Goal: Task Accomplishment & Management: Complete application form

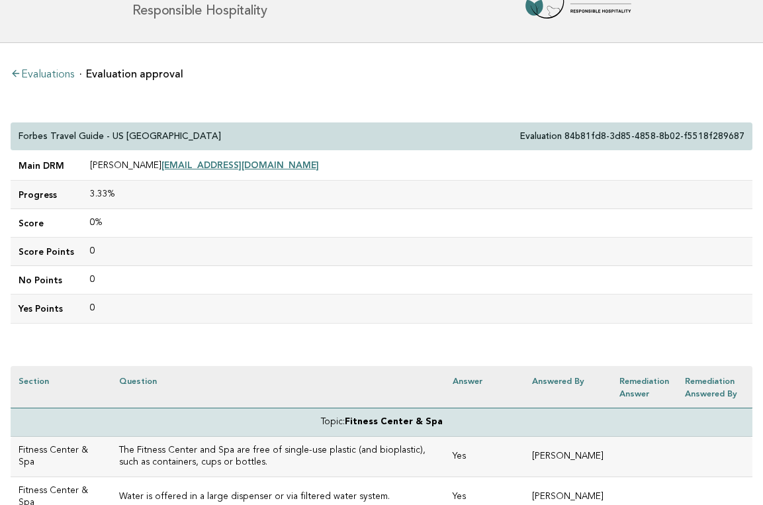
scroll to position [18, 0]
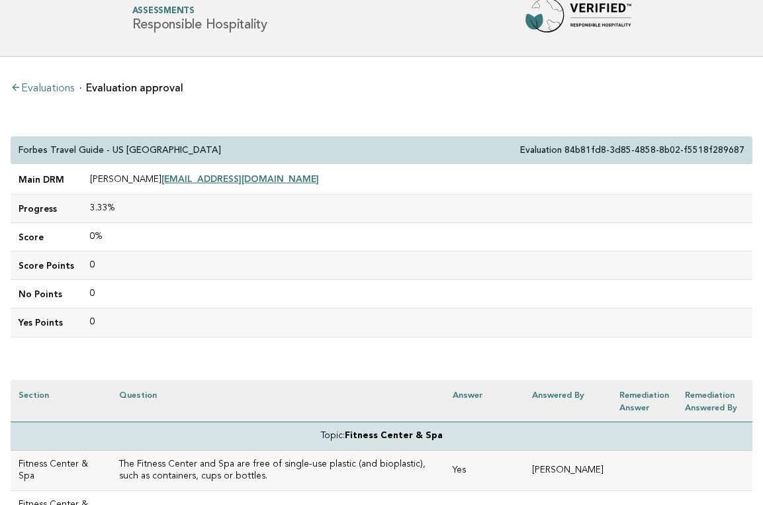
click at [44, 89] on link "Evaluations" at bounding box center [43, 88] width 64 height 11
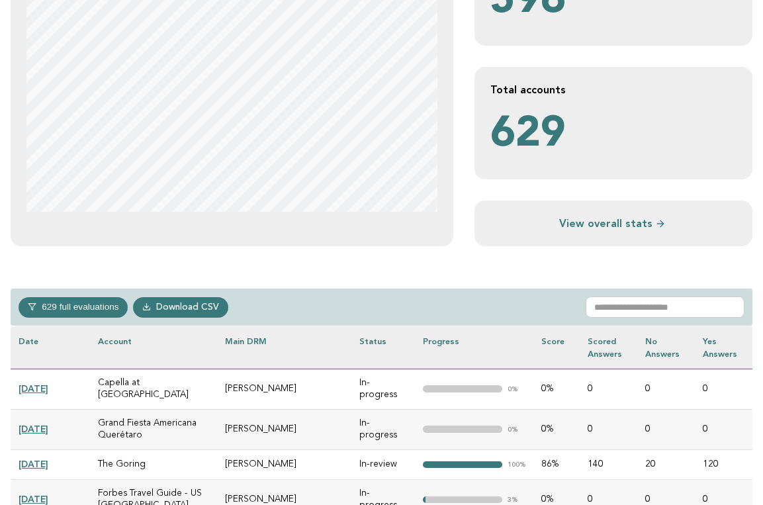
scroll to position [354, 0]
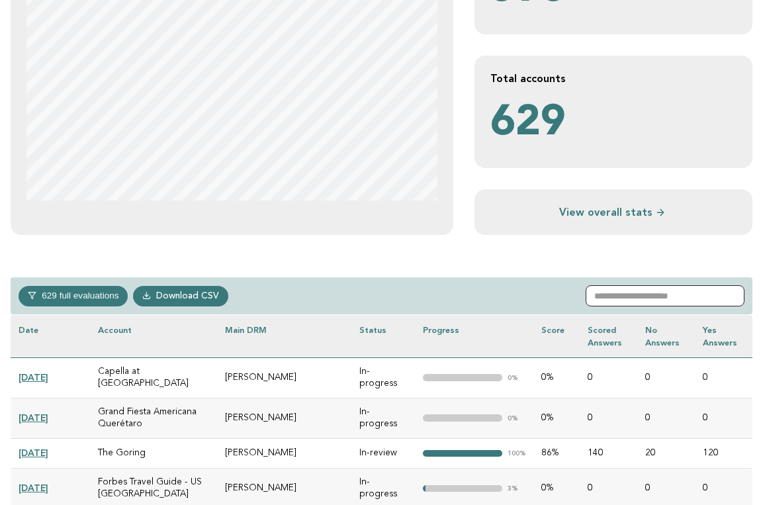
click at [644, 295] on input "text" at bounding box center [664, 295] width 159 height 21
paste input "**********"
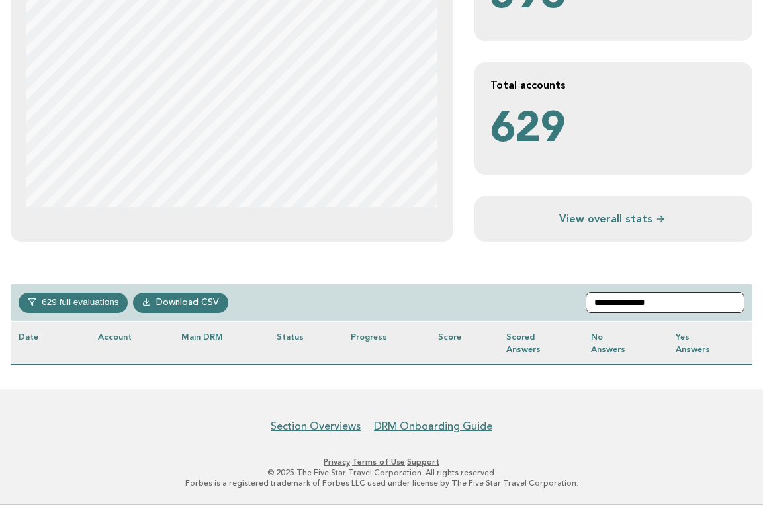
scroll to position [346, 0]
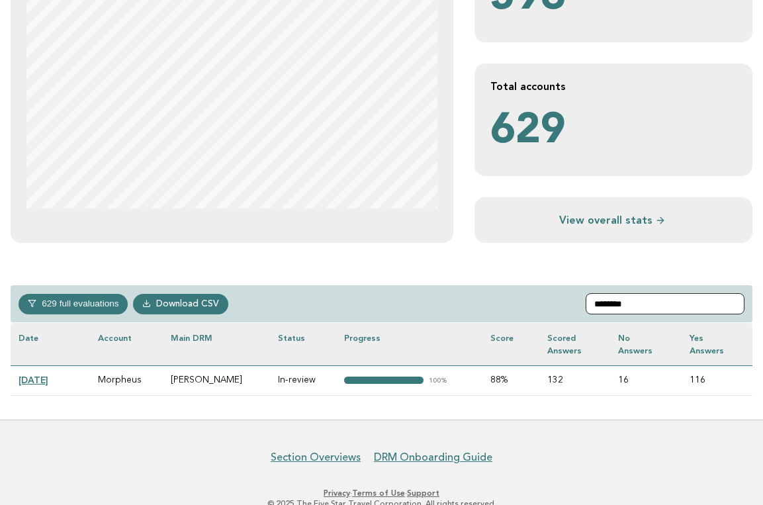
type input "********"
click at [48, 378] on link "[DATE]" at bounding box center [34, 379] width 30 height 11
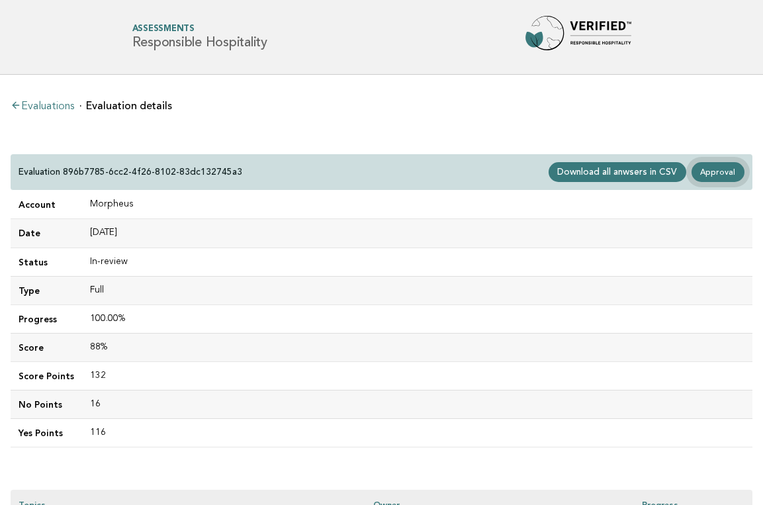
click at [726, 169] on link "Approval" at bounding box center [717, 172] width 53 height 20
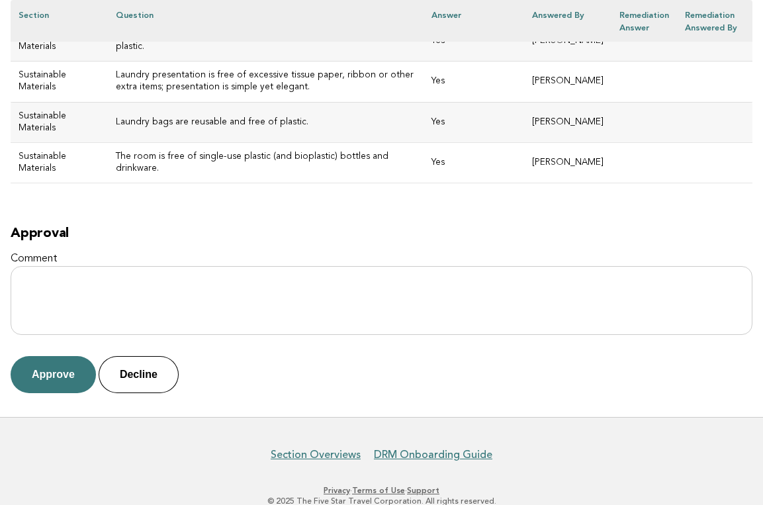
scroll to position [6100, 0]
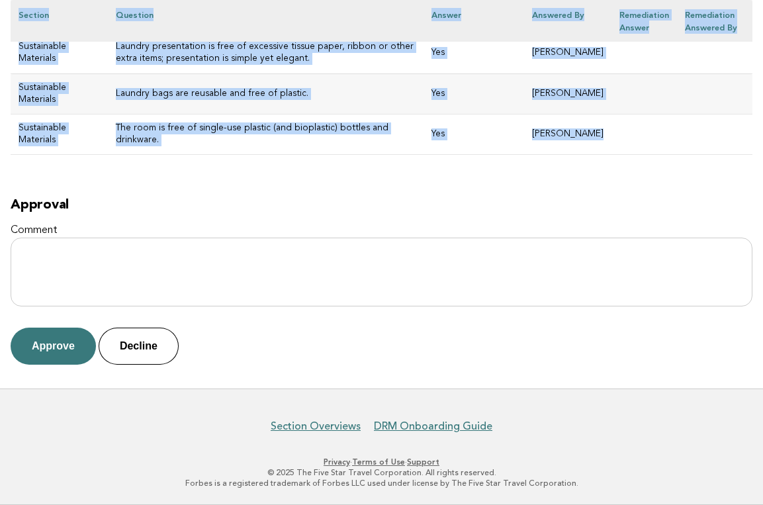
drag, startPoint x: 17, startPoint y: 166, endPoint x: 671, endPoint y: 140, distance: 654.1
copy div "Morpheus Evaluation 896b7785-6cc2-4f26-8102-83dc132745a3 Main DRM [PERSON_NAME]…"
click at [190, 199] on h2 "Approval" at bounding box center [382, 205] width 742 height 16
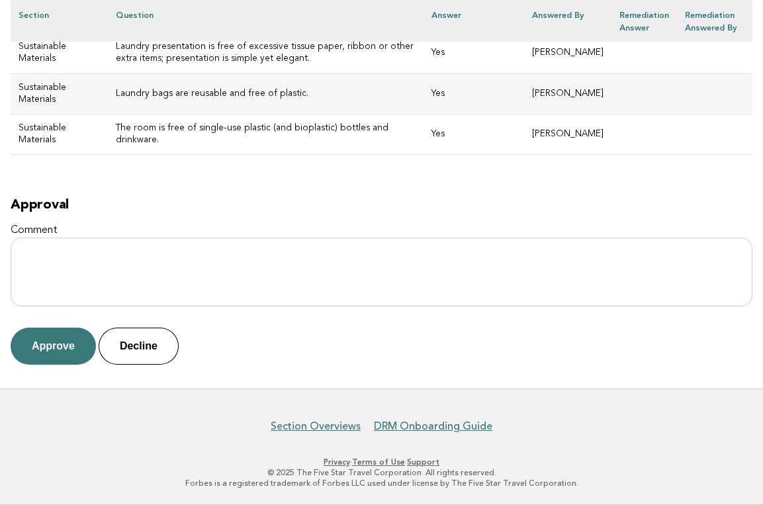
click at [190, 199] on h2 "Approval" at bounding box center [382, 205] width 742 height 16
click at [69, 345] on button "Approve" at bounding box center [53, 345] width 85 height 37
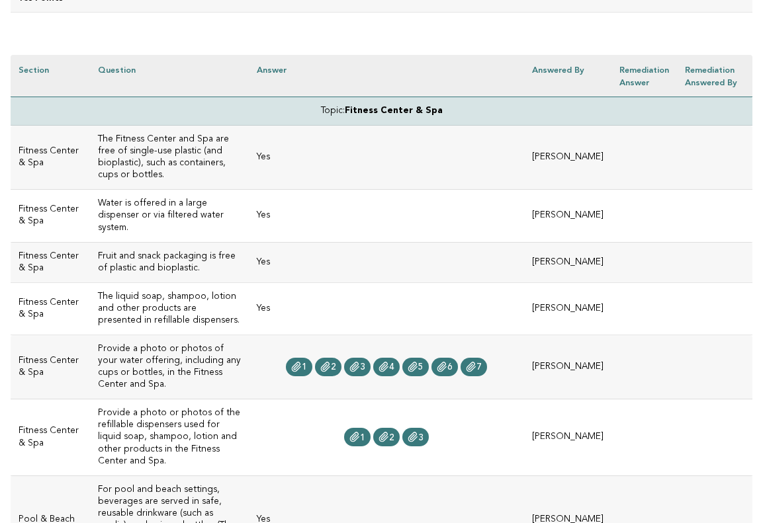
scroll to position [347, 0]
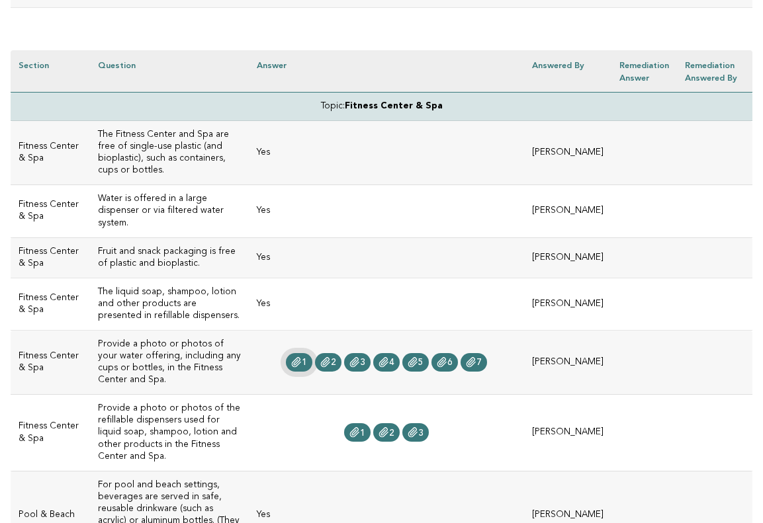
click at [302, 357] on icon at bounding box center [296, 362] width 11 height 11
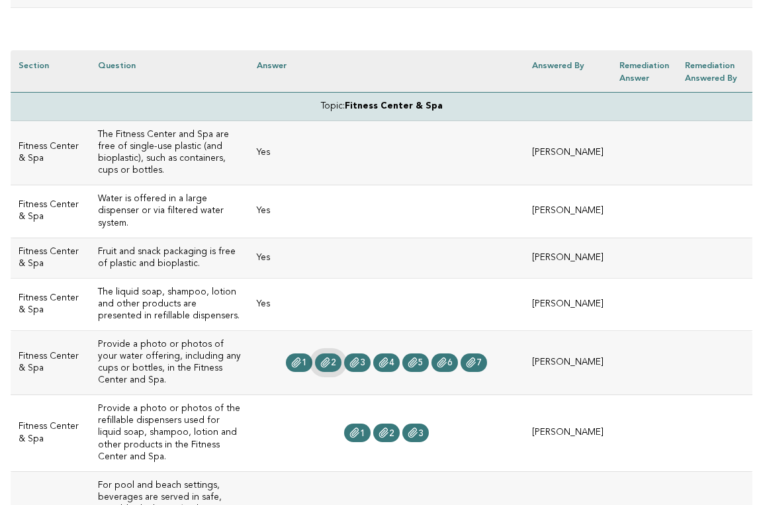
click at [336, 358] on span "2" at bounding box center [333, 362] width 5 height 9
click at [359, 358] on icon at bounding box center [354, 362] width 9 height 9
click at [400, 353] on link "4" at bounding box center [386, 362] width 26 height 19
click at [429, 353] on link "5" at bounding box center [415, 362] width 26 height 19
click at [482, 358] on span "7" at bounding box center [478, 362] width 5 height 9
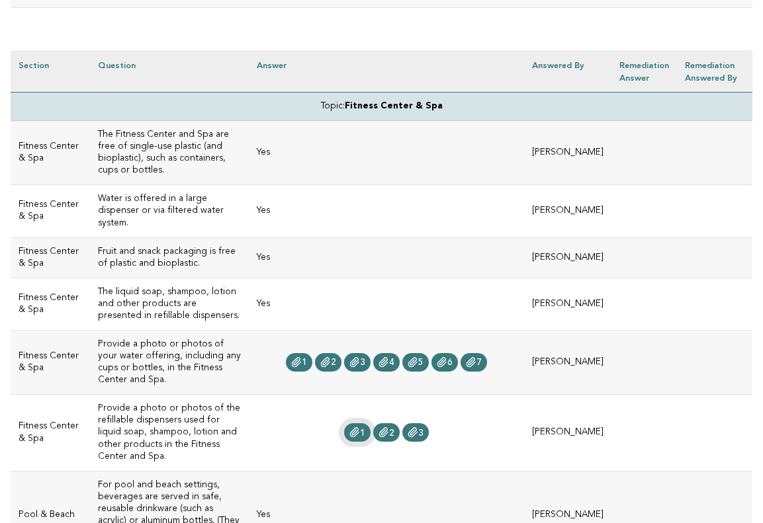
click at [359, 428] on icon at bounding box center [354, 432] width 9 height 9
click at [388, 428] on icon at bounding box center [383, 432] width 9 height 9
click at [429, 423] on link "3" at bounding box center [415, 432] width 26 height 19
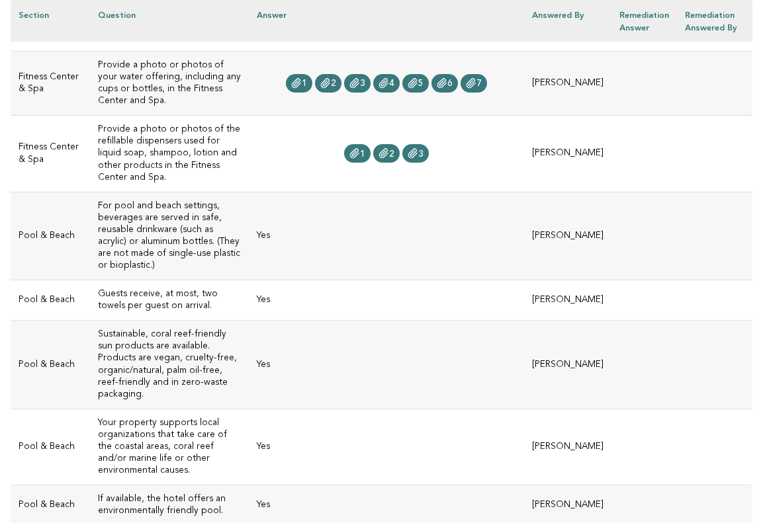
scroll to position [604, 0]
